Goal: Check status: Check status

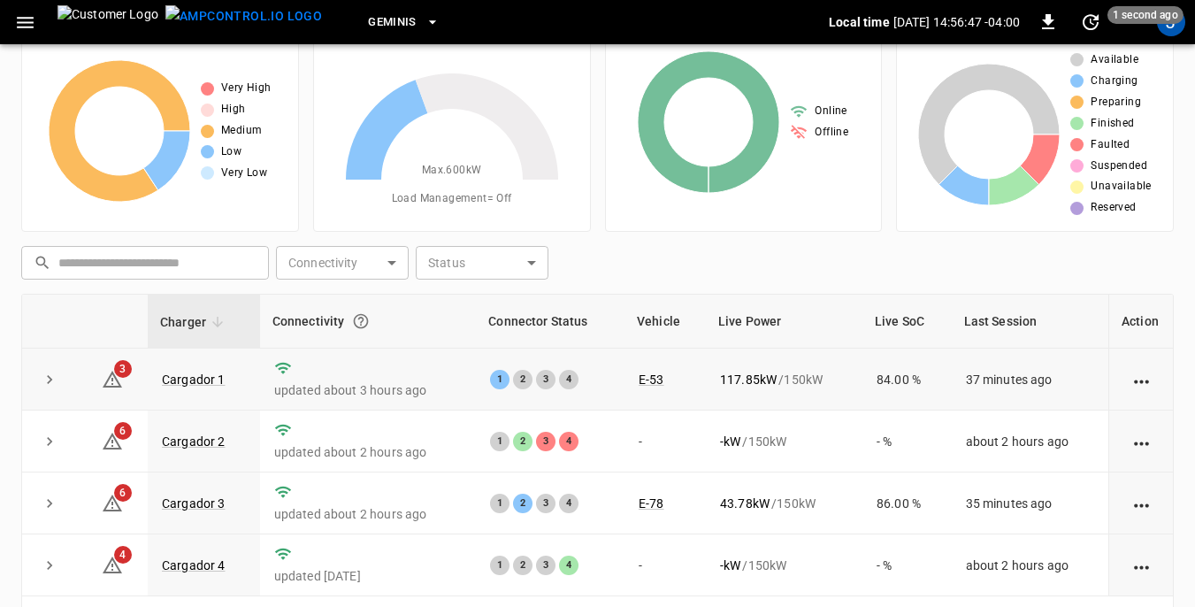
scroll to position [88, 0]
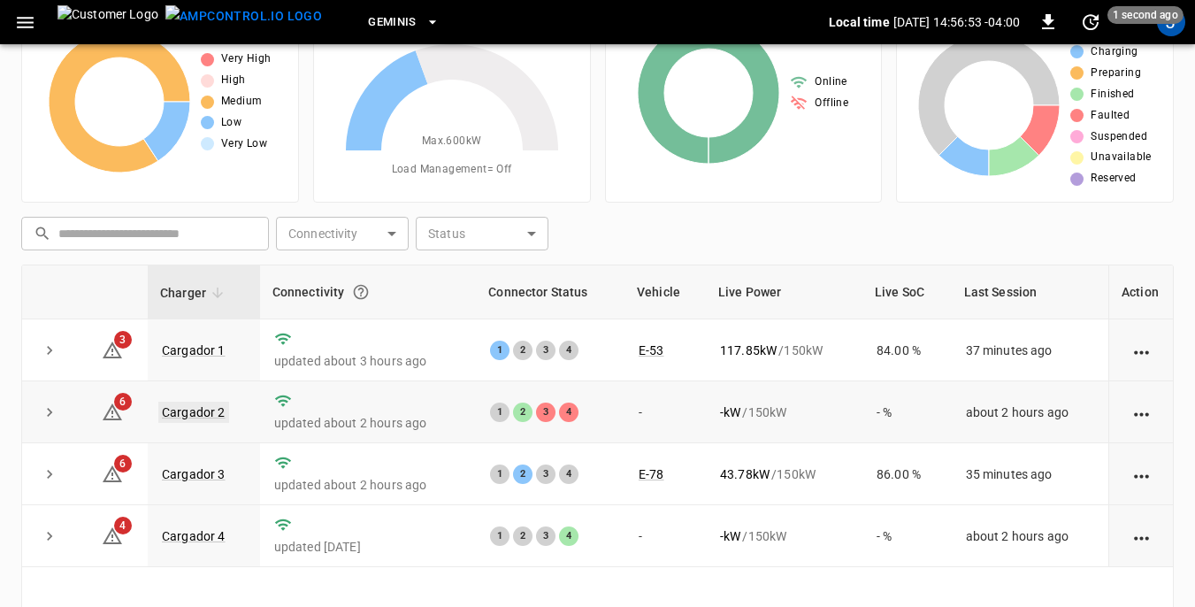
click at [212, 411] on link "Cargador 2" at bounding box center [193, 411] width 71 height 21
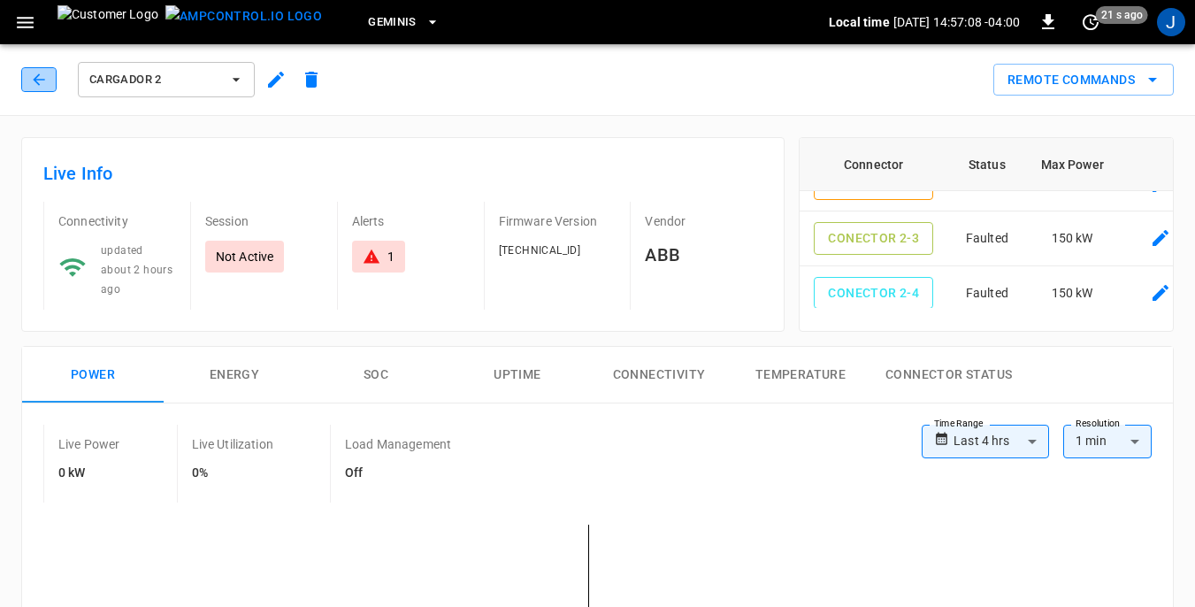
click at [35, 79] on icon "button" at bounding box center [38, 78] width 11 height 11
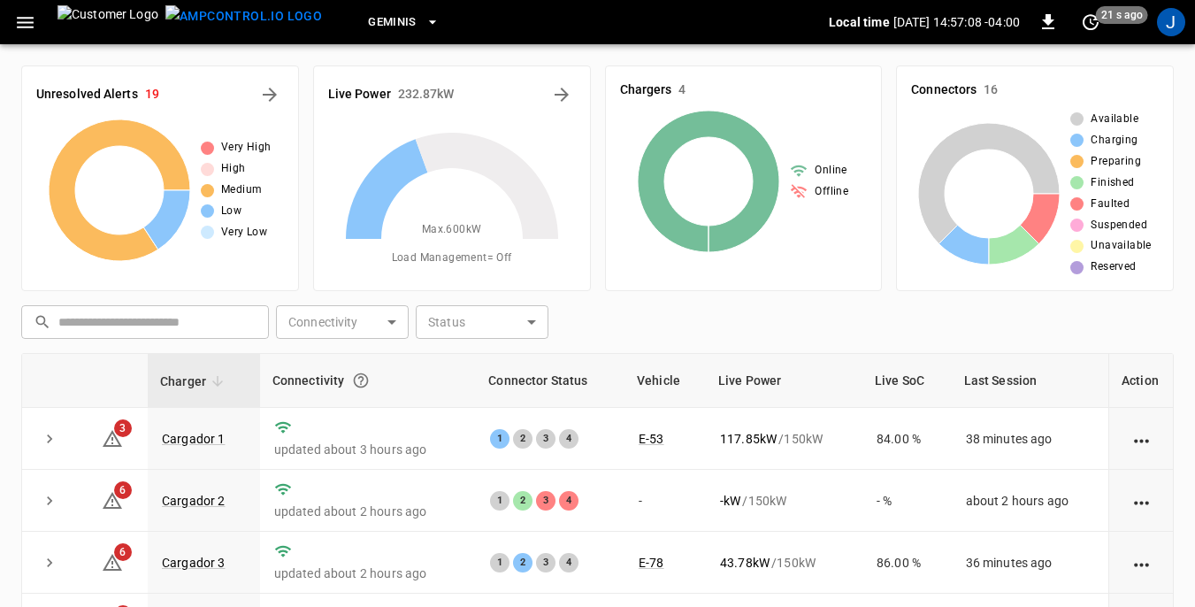
scroll to position [88, 0]
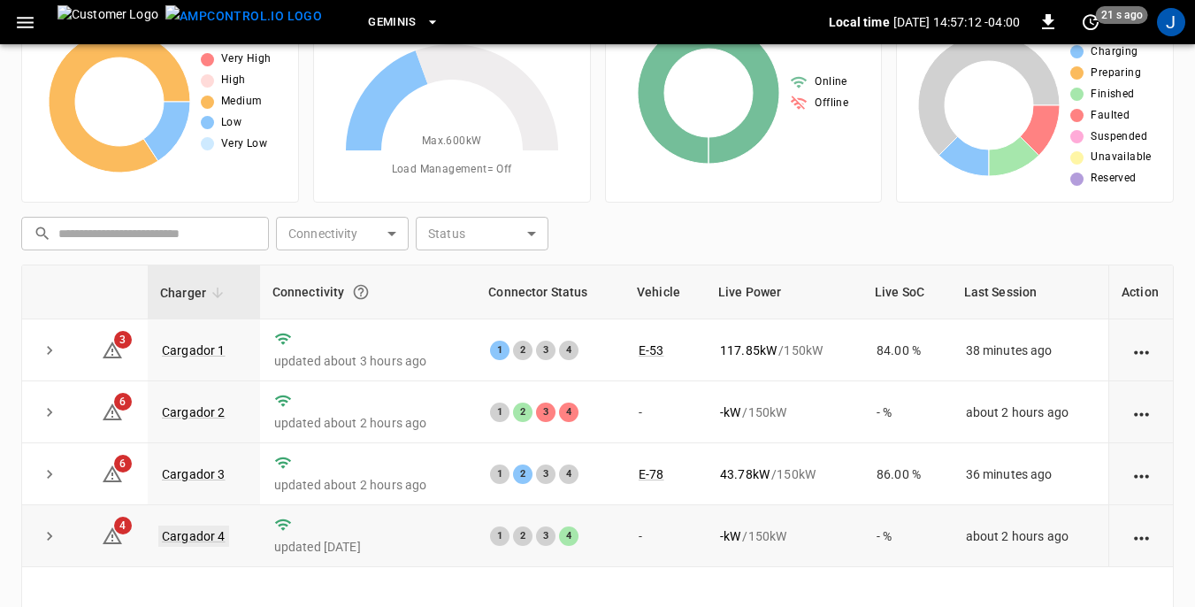
click at [211, 538] on link "Cargador 4" at bounding box center [193, 535] width 71 height 21
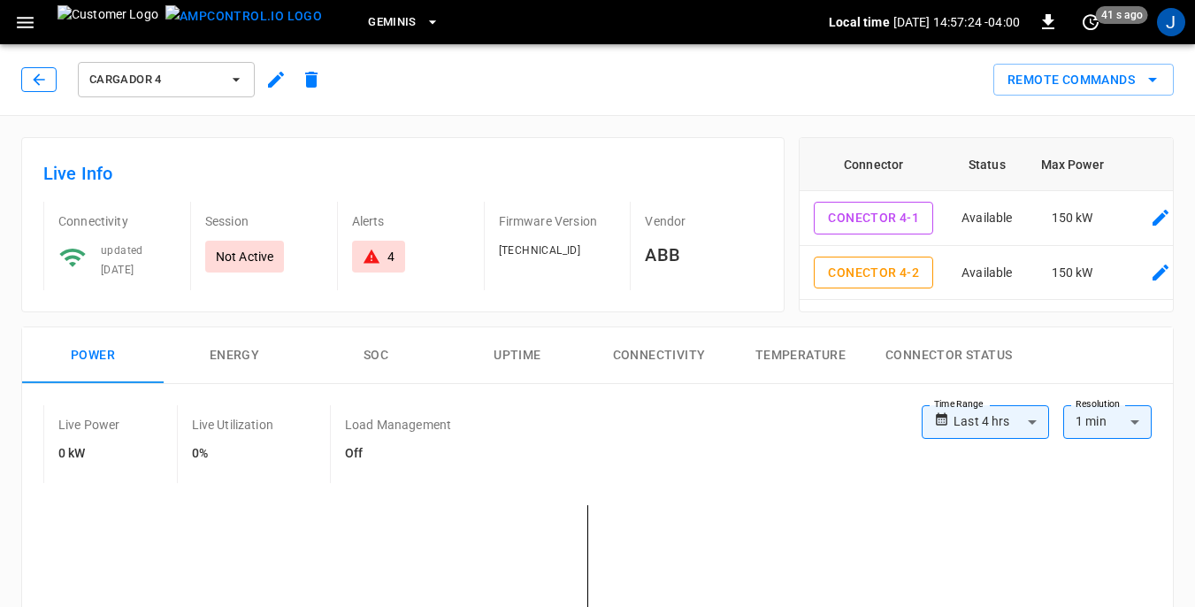
click at [43, 75] on icon "button" at bounding box center [39, 80] width 18 height 18
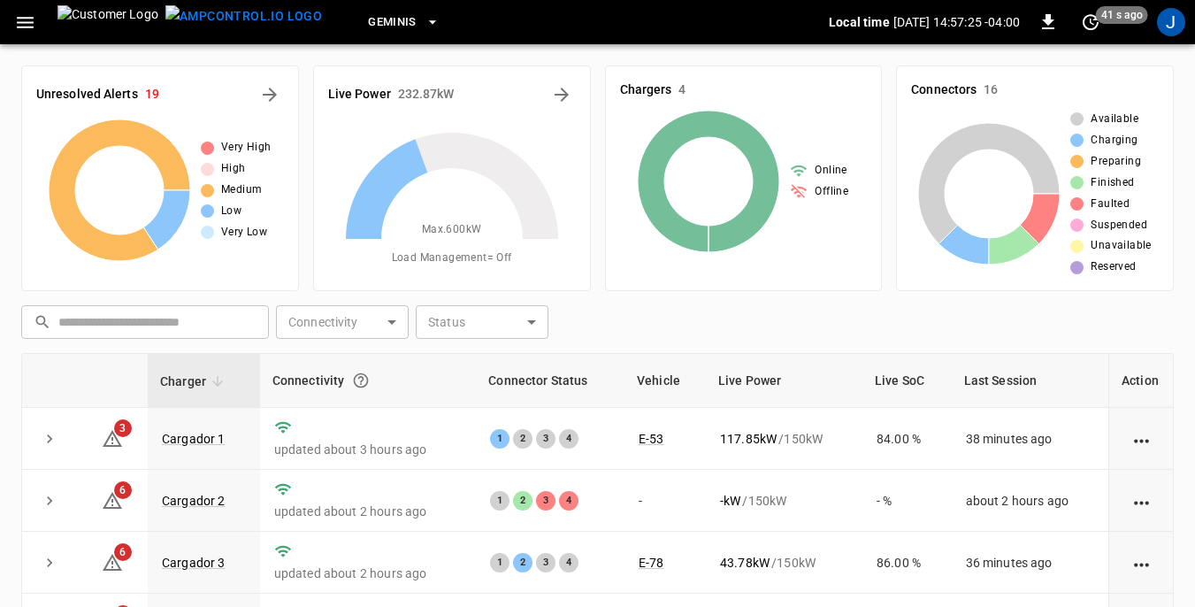
scroll to position [88, 0]
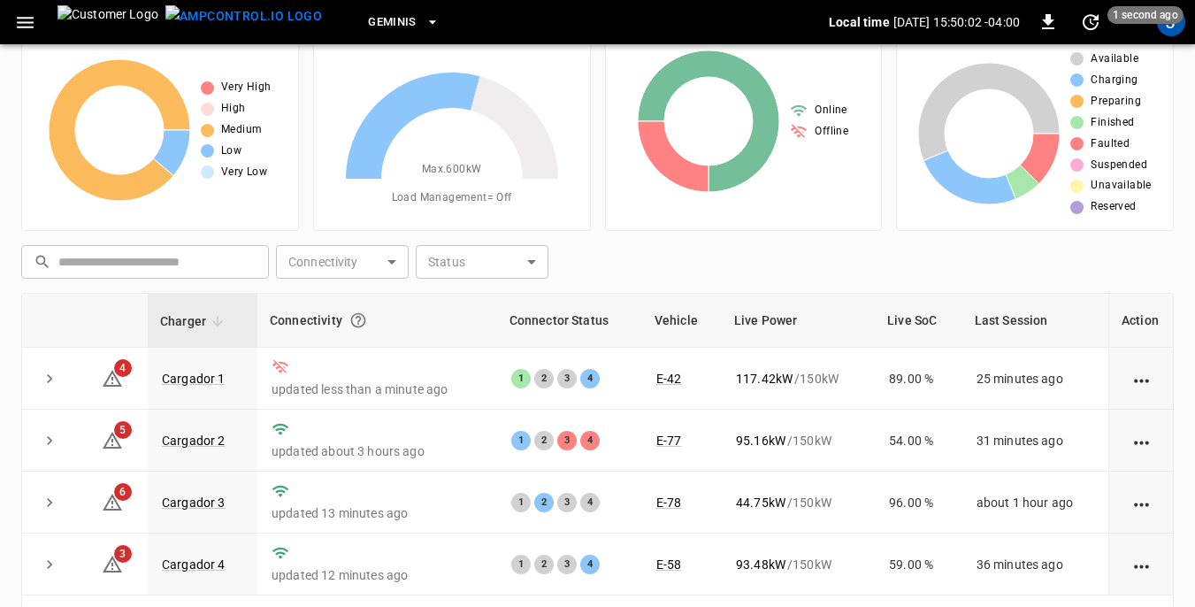
scroll to position [88, 0]
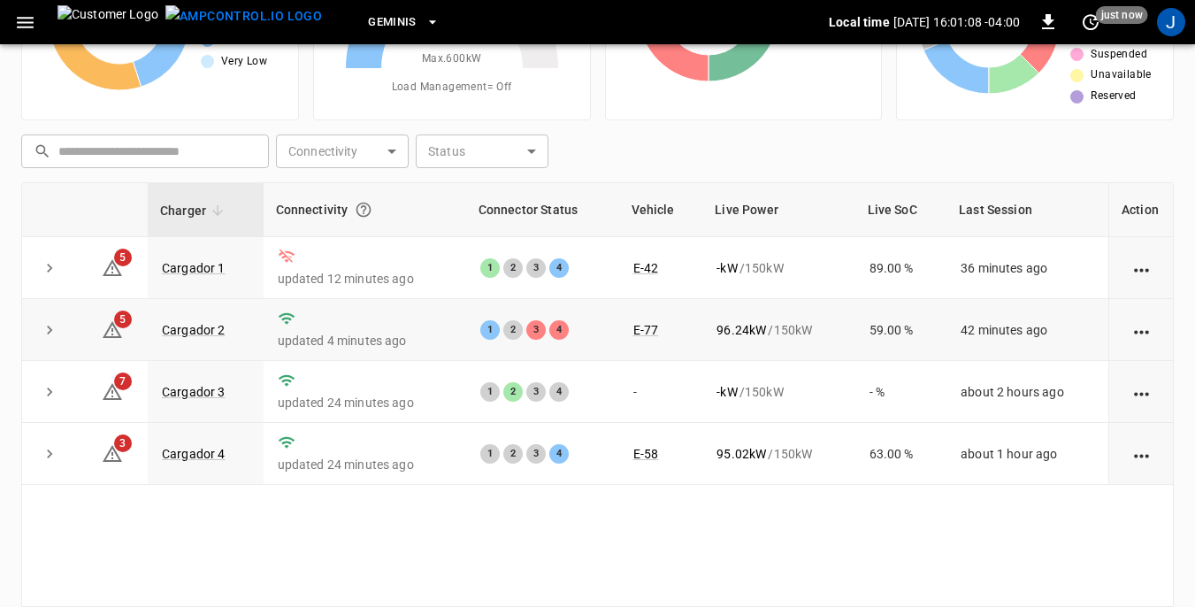
scroll to position [177, 0]
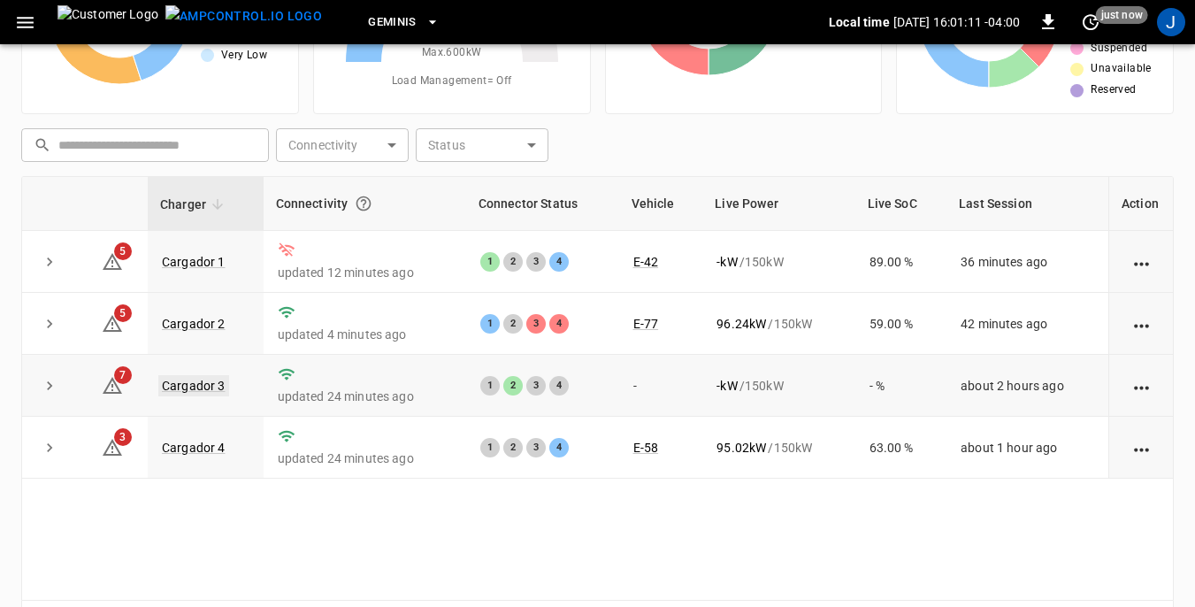
click at [196, 386] on link "Cargador 3" at bounding box center [193, 385] width 71 height 21
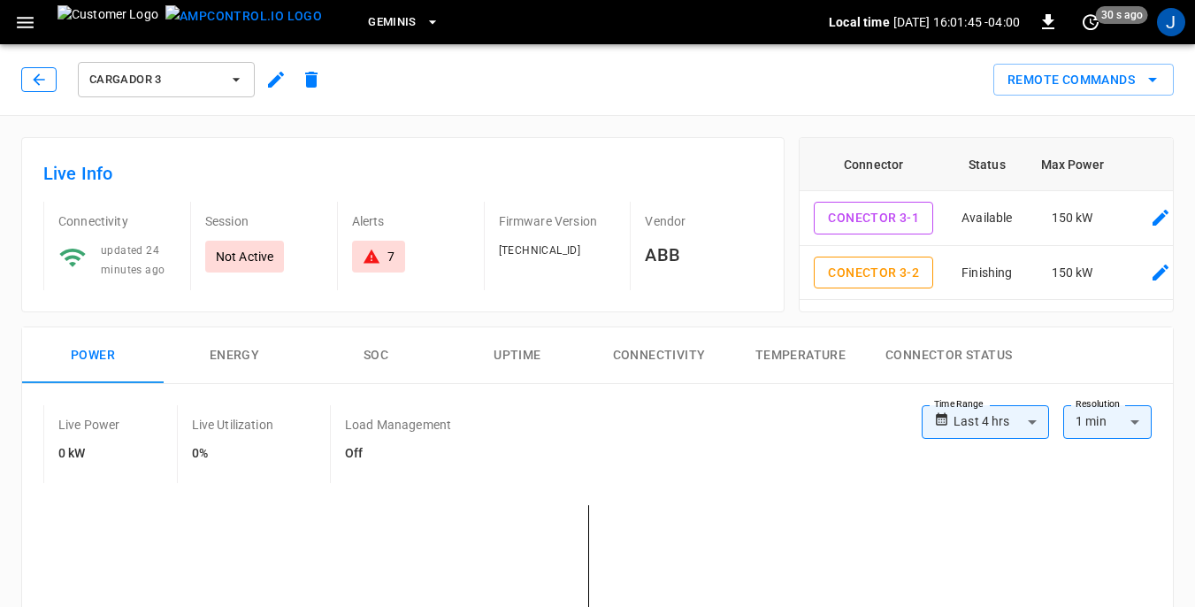
click at [38, 81] on icon "button" at bounding box center [39, 80] width 18 height 18
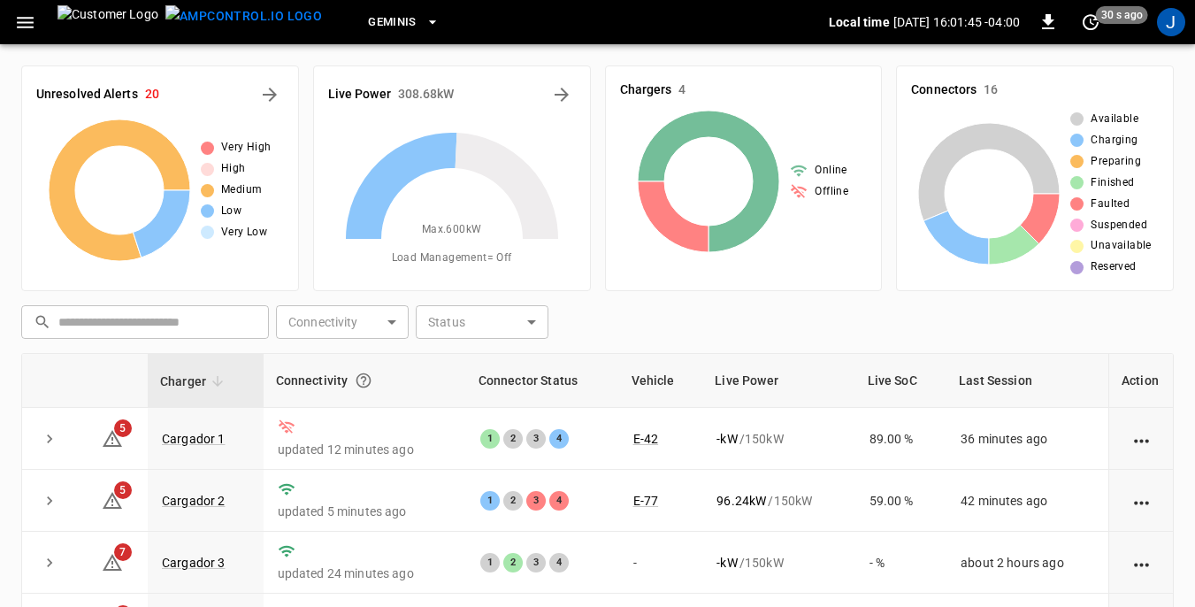
scroll to position [177, 0]
